Goal: Information Seeking & Learning: Check status

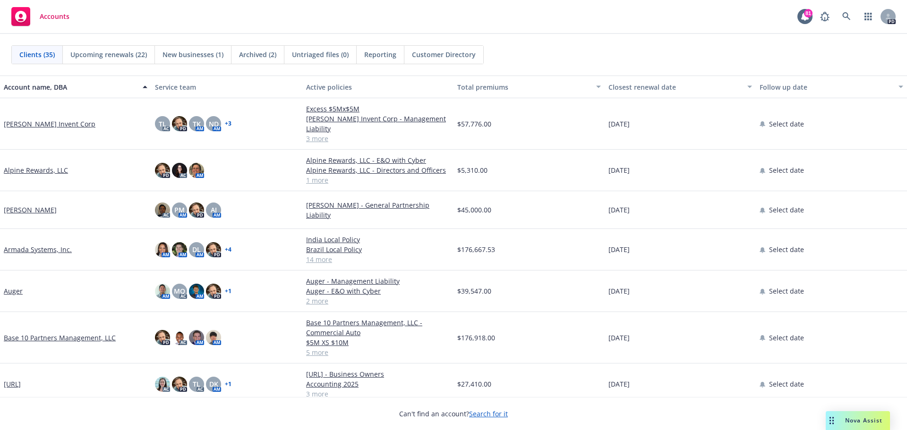
click at [659, 56] on div "Clients (35) Upcoming renewals (22) New businesses (1) Archived (2) Untriaged f…" at bounding box center [453, 54] width 884 height 19
click at [91, 51] on span "Upcoming renewals (22)" at bounding box center [108, 55] width 76 height 10
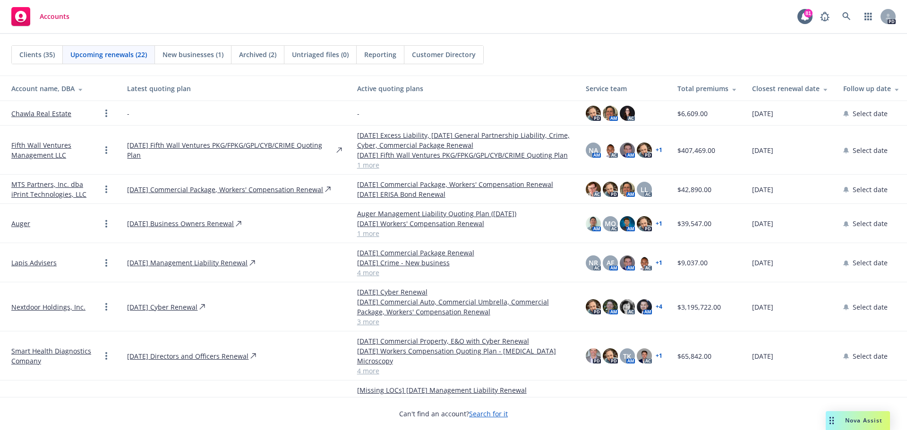
click at [787, 87] on div "Closest renewal date" at bounding box center [790, 89] width 76 height 10
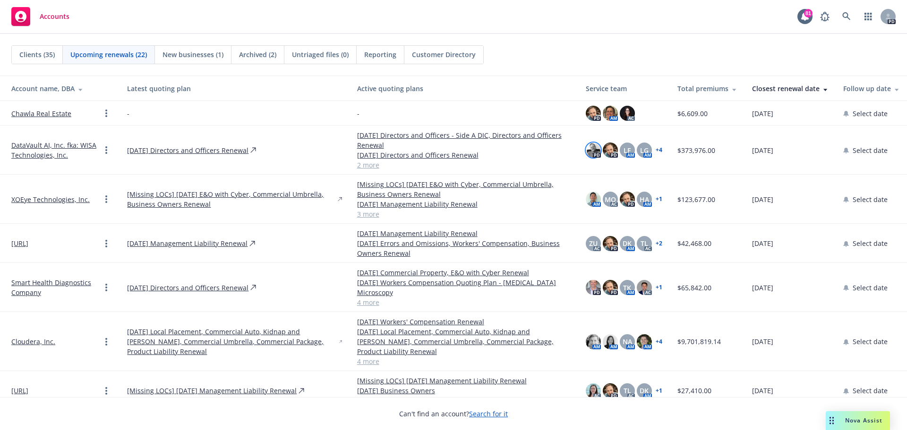
click at [587, 153] on img at bounding box center [592, 150] width 15 height 15
click at [623, 150] on span "LF" at bounding box center [626, 150] width 7 height 10
click at [640, 148] on span "LG" at bounding box center [644, 150] width 8 height 10
click at [655, 151] on td "PD PD LF AM LG AM + 4" at bounding box center [624, 150] width 92 height 49
click at [655, 151] on link "+ 4" at bounding box center [658, 150] width 7 height 6
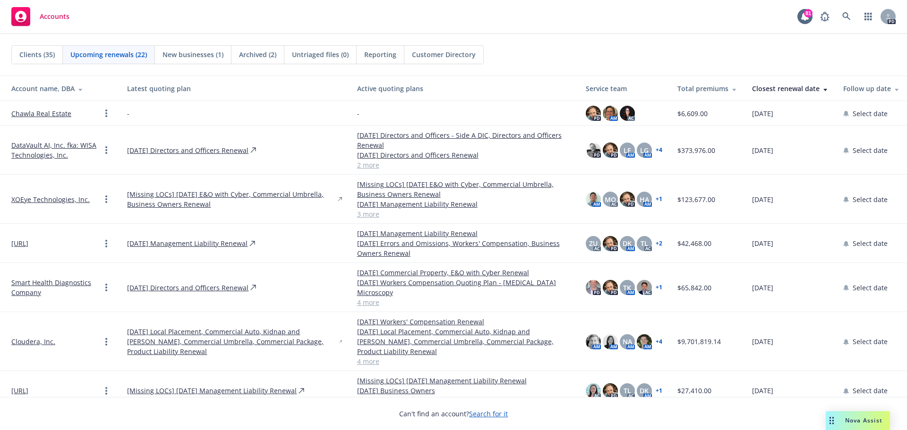
click at [655, 149] on link "+ 4" at bounding box center [658, 150] width 7 height 6
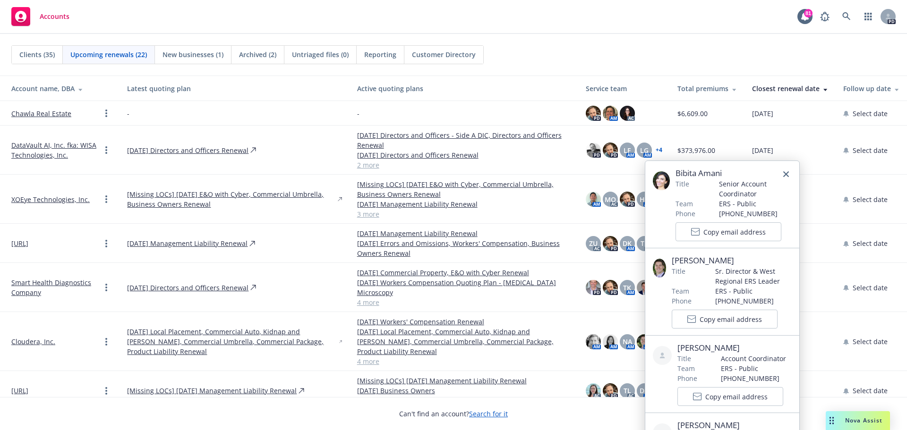
click at [667, 50] on div "Clients (35) Upcoming renewals (22) New businesses (1) Archived (2) Untriaged f…" at bounding box center [453, 54] width 884 height 19
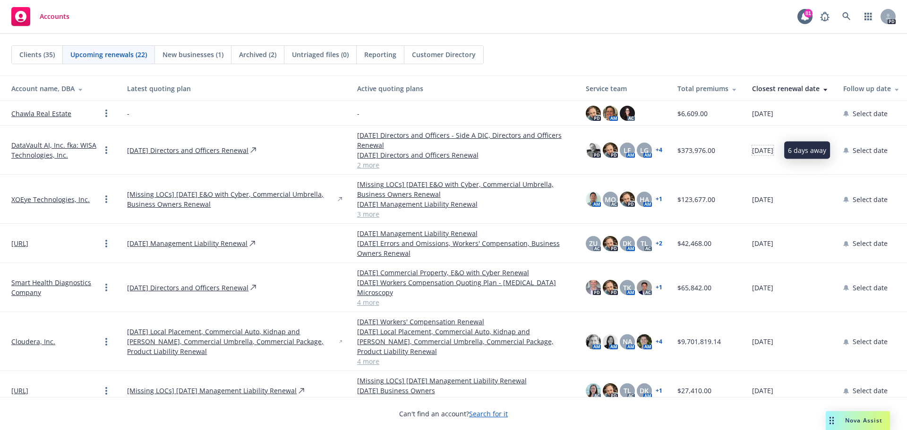
click at [753, 153] on span "[DATE]" at bounding box center [762, 150] width 21 height 10
click at [755, 150] on span "[DATE]" at bounding box center [762, 150] width 21 height 10
click at [362, 164] on link "2 more" at bounding box center [463, 165] width 213 height 10
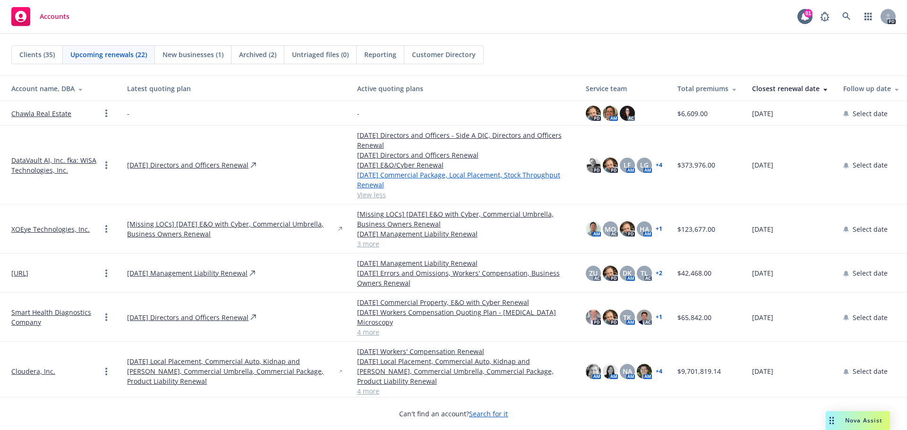
click at [367, 184] on link "[DATE] Commercial Package, Local Placement, Stock Throughput Renewal" at bounding box center [463, 180] width 213 height 20
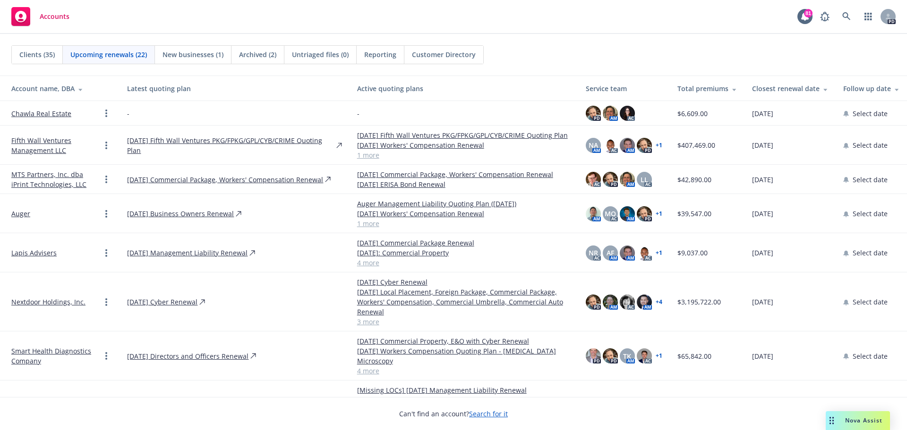
click at [203, 52] on span "New businesses (1)" at bounding box center [192, 55] width 61 height 10
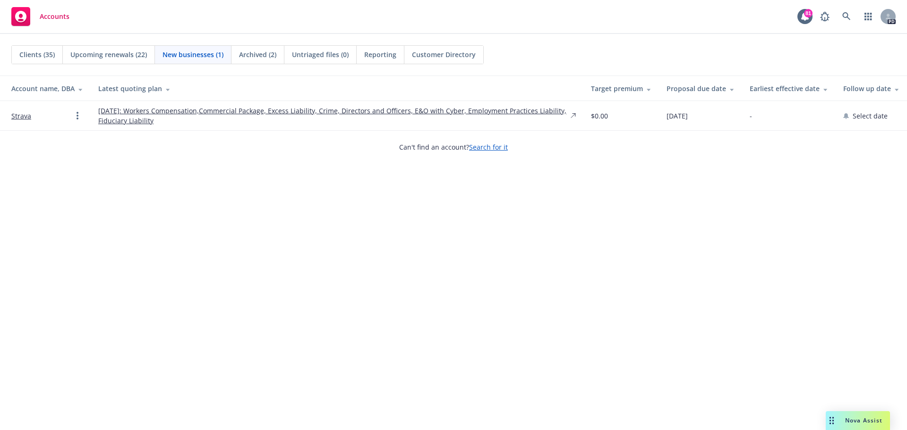
click at [254, 51] on span "Archived (2)" at bounding box center [257, 55] width 37 height 10
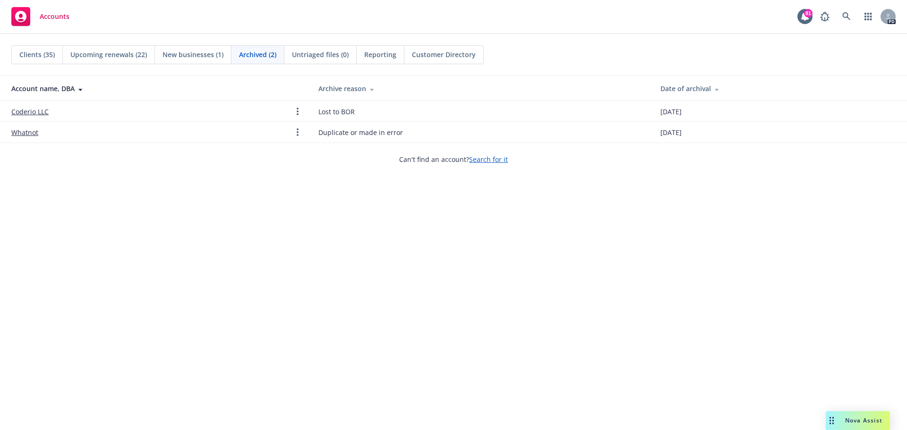
click at [113, 53] on span "Upcoming renewals (22)" at bounding box center [108, 55] width 76 height 10
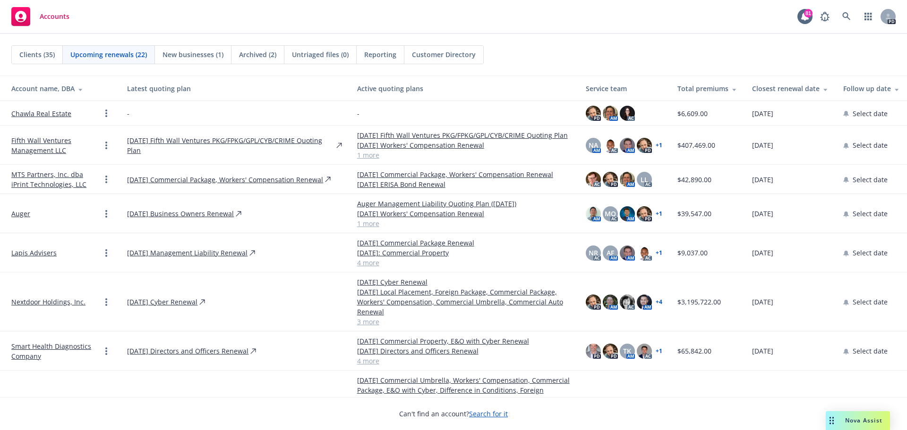
click at [788, 87] on div "Closest renewal date" at bounding box center [790, 89] width 76 height 10
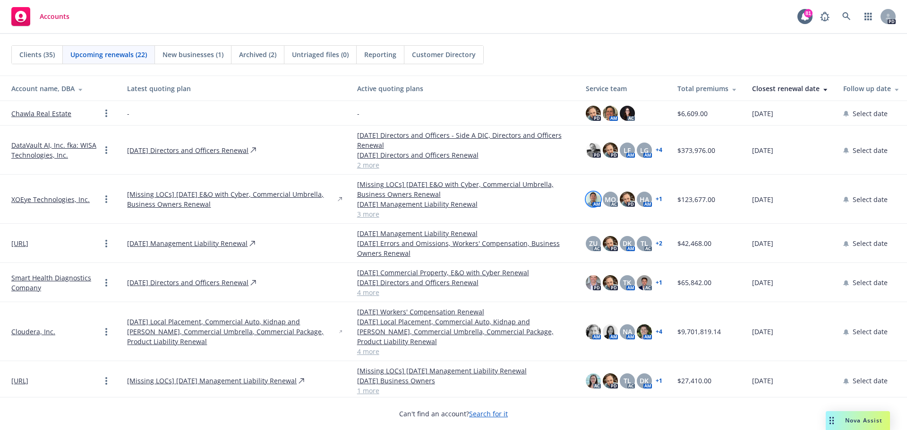
click at [591, 202] on img at bounding box center [592, 199] width 15 height 15
click at [604, 196] on span "MQ" at bounding box center [609, 200] width 11 height 10
click at [639, 199] on span "HA" at bounding box center [643, 200] width 9 height 10
click at [655, 197] on link "+ 1" at bounding box center [658, 199] width 7 height 6
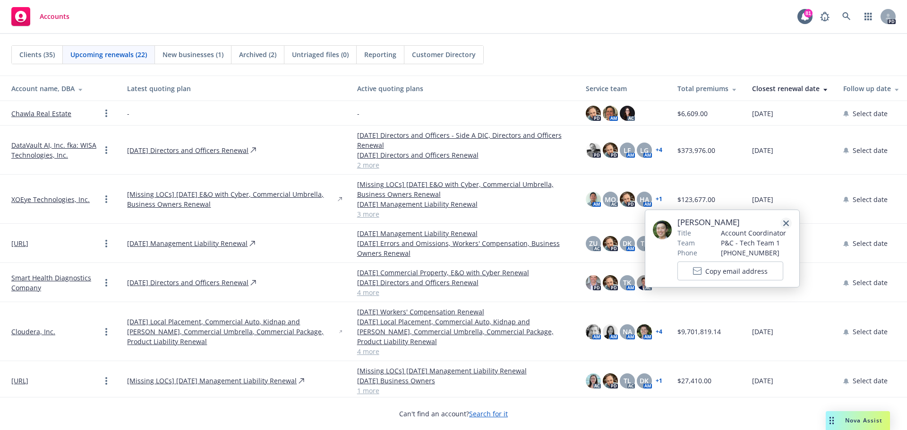
click at [788, 227] on link "close" at bounding box center [785, 223] width 11 height 11
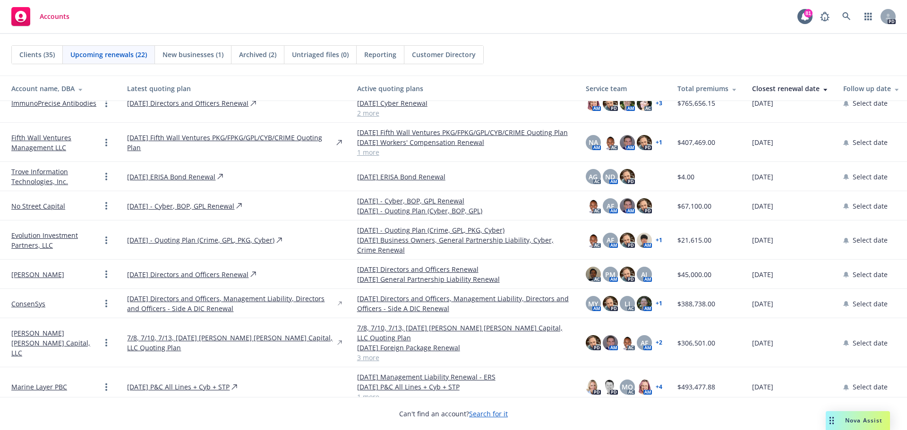
scroll to position [601, 0]
